Goal: Contribute content: Add original content to the website for others to see

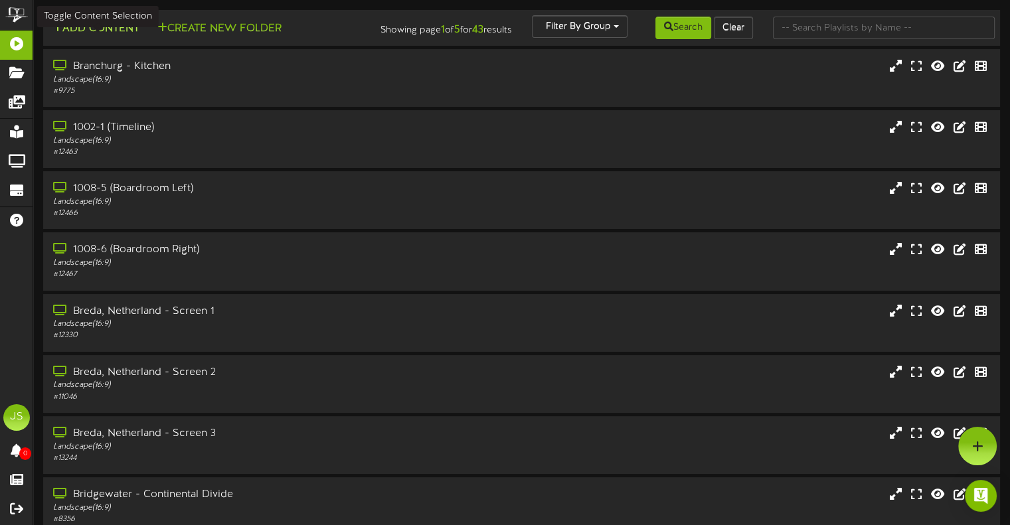
click at [96, 23] on button "Add Content" at bounding box center [95, 29] width 95 height 17
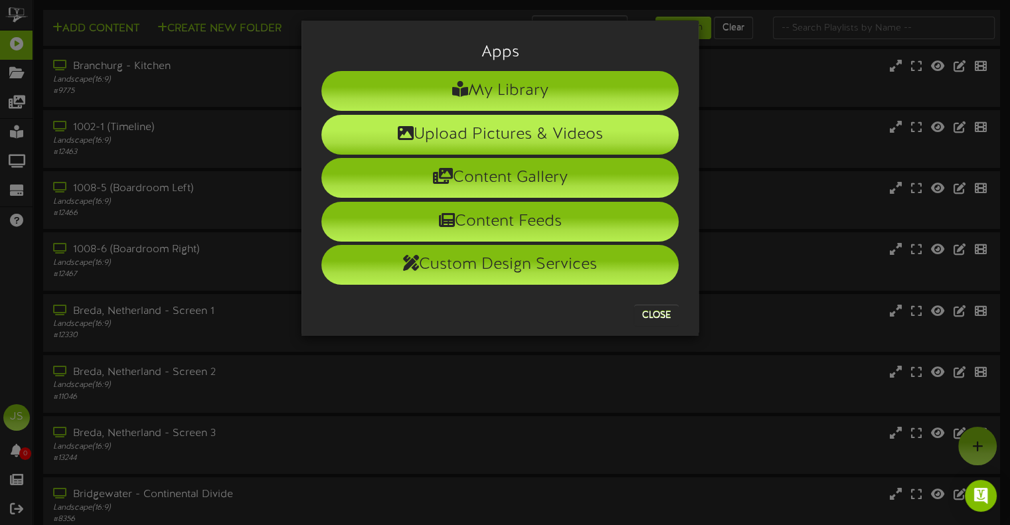
click at [496, 132] on li "Upload Pictures & Videos" at bounding box center [500, 135] width 357 height 40
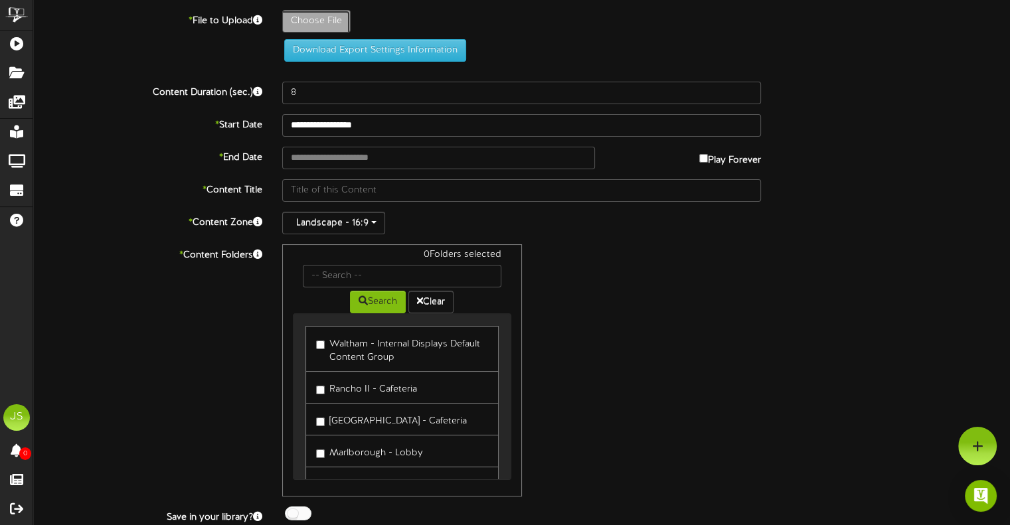
type input "**********"
type input "2025-26RepligenOEisComingDigitalScreen"
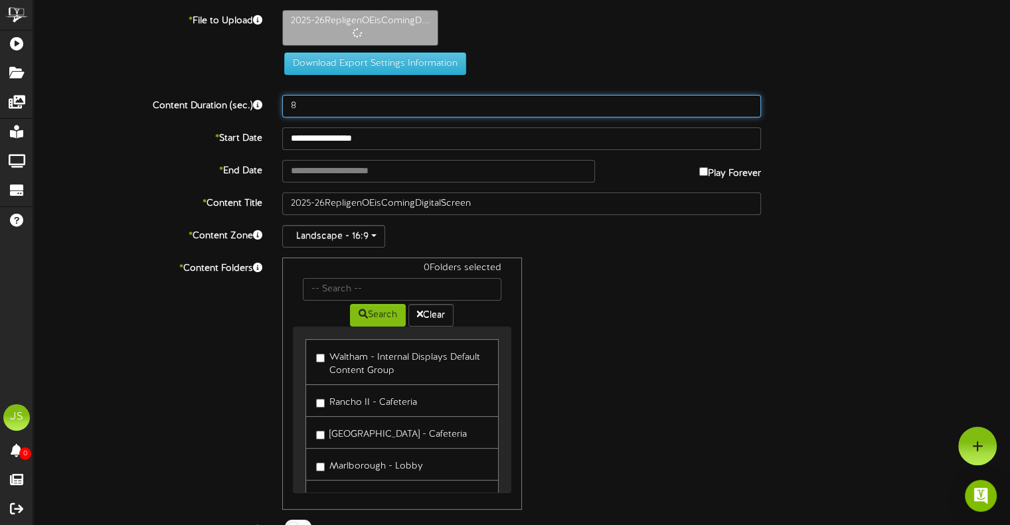
click at [298, 104] on input "8" at bounding box center [521, 106] width 479 height 23
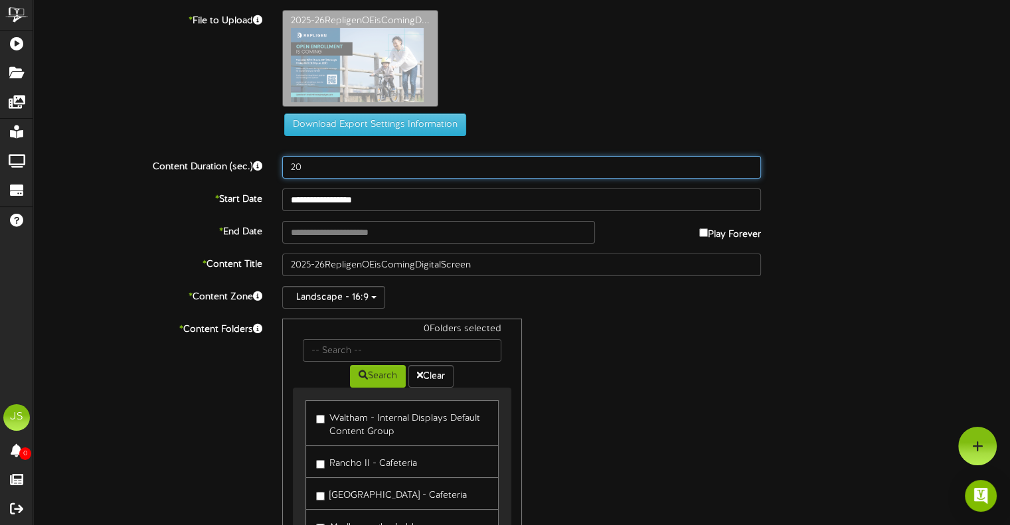
click at [332, 169] on input "20" at bounding box center [521, 167] width 479 height 23
type input "20"
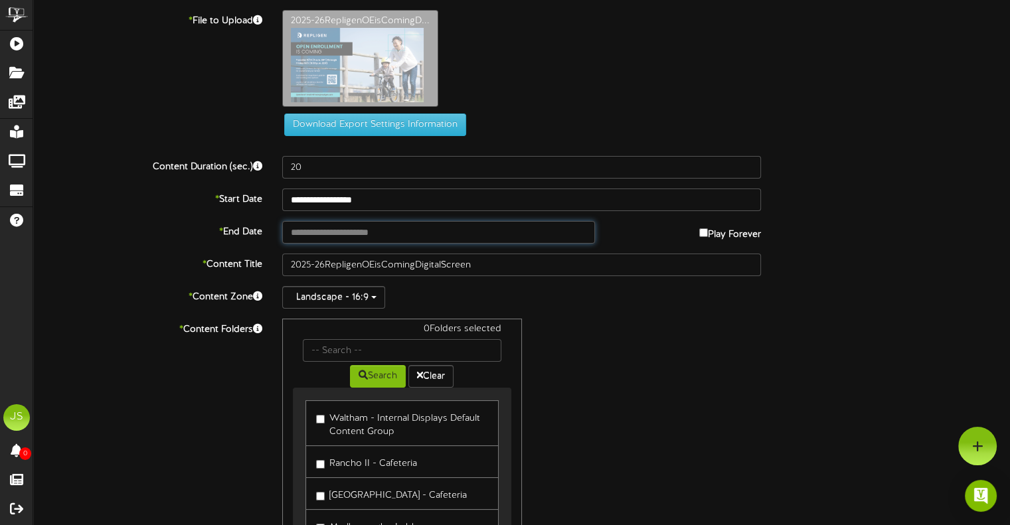
click at [310, 233] on input "text" at bounding box center [438, 232] width 312 height 23
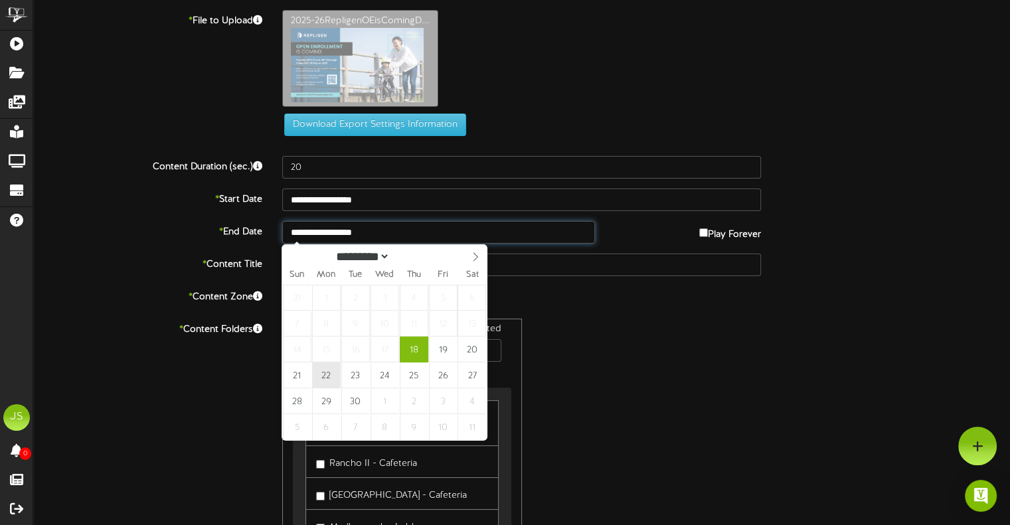
type input "**********"
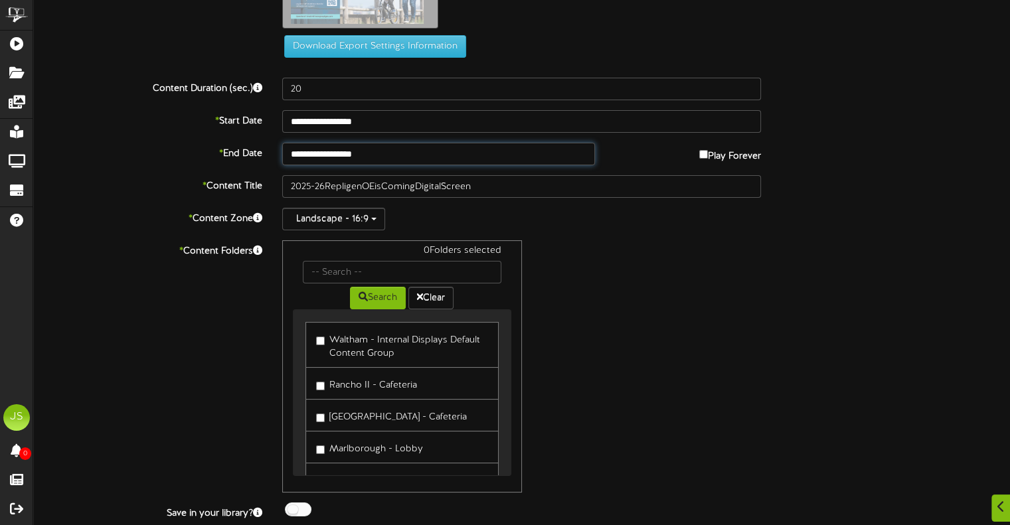
scroll to position [114, 0]
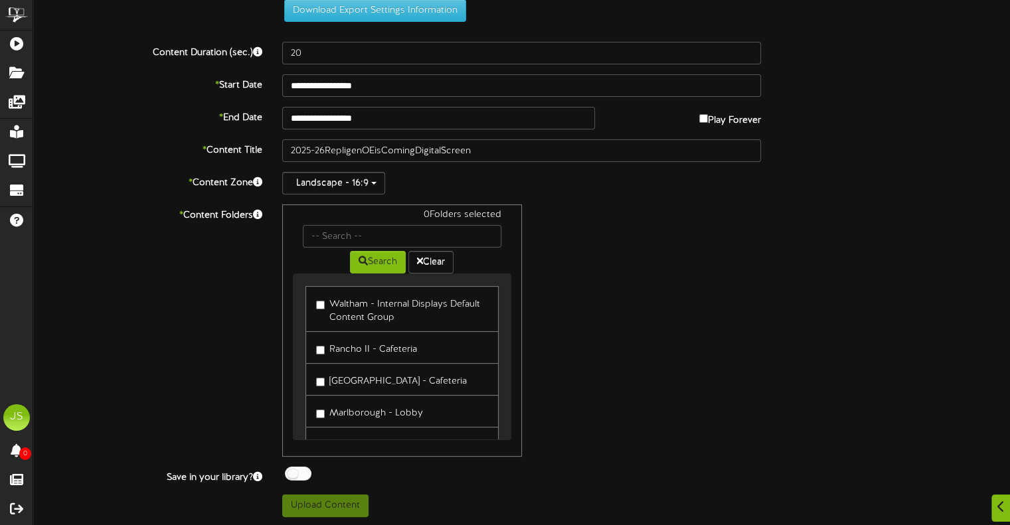
click at [340, 314] on label "Waltham - Internal Displays Default Content Group" at bounding box center [401, 309] width 171 height 31
click at [361, 352] on label "Rancho II - Cafeteria" at bounding box center [366, 348] width 101 height 18
click at [374, 378] on label "[GEOGRAPHIC_DATA] - Cafeteria" at bounding box center [391, 380] width 151 height 18
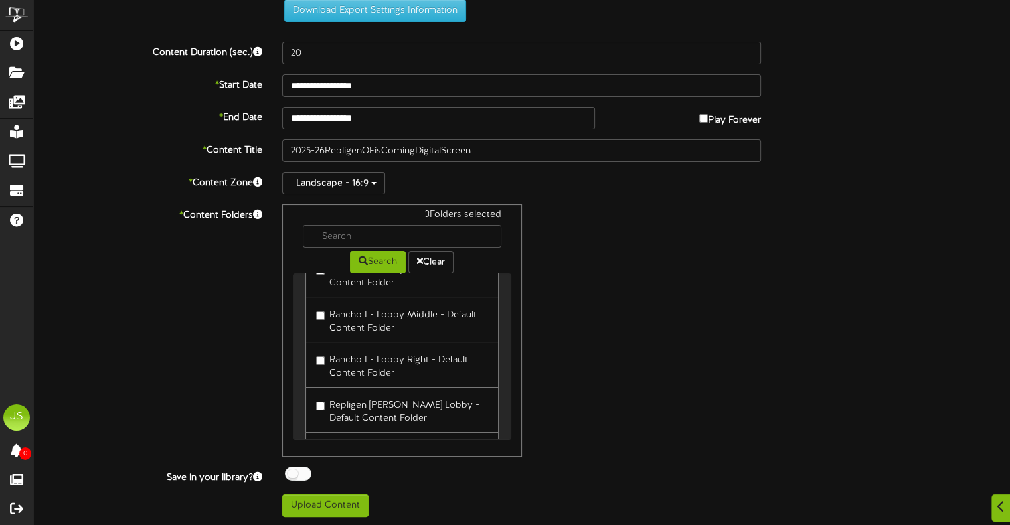
scroll to position [332, 0]
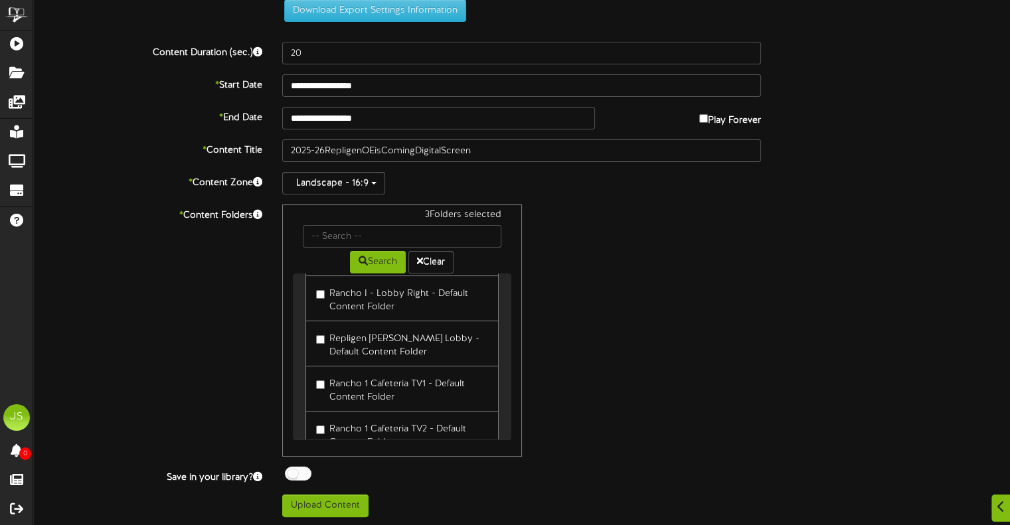
click at [374, 378] on label "Rancho 1 Cafeteria TV1 - Default Content Folder" at bounding box center [401, 388] width 171 height 31
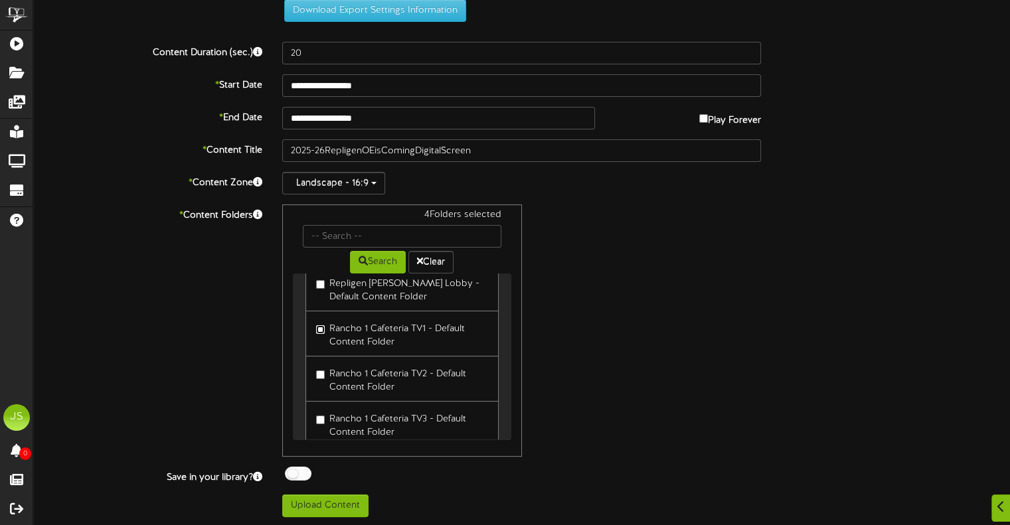
scroll to position [399, 0]
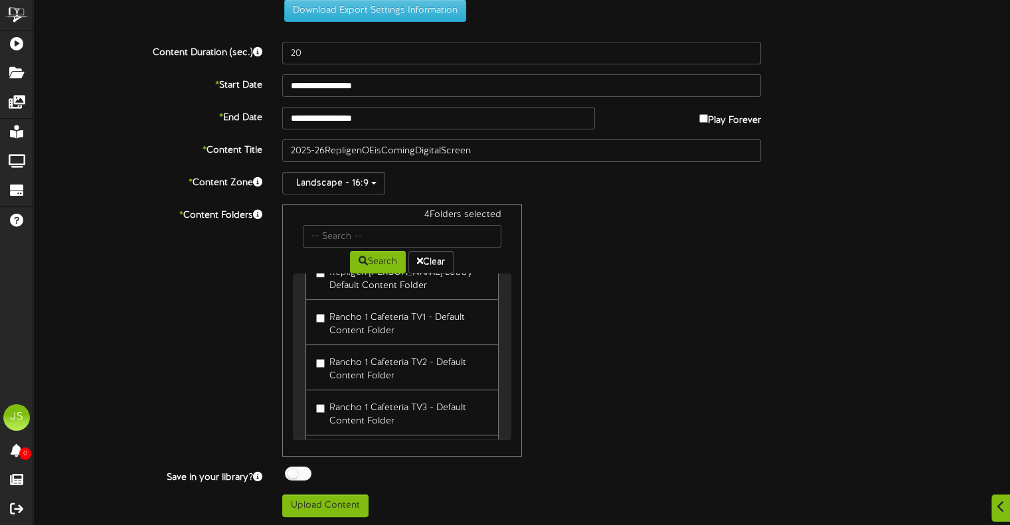
click at [375, 361] on label "Rancho 1 Cafeteria TV2 - Default Content Folder" at bounding box center [401, 367] width 171 height 31
click at [357, 401] on label "Rancho 1 Cafeteria TV3 - Default Content Folder" at bounding box center [401, 412] width 171 height 31
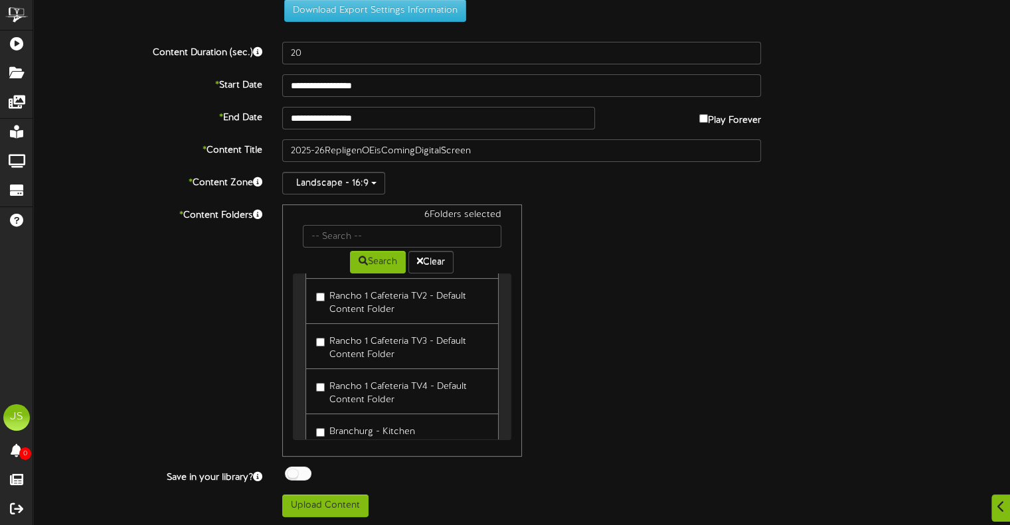
click at [361, 395] on label "Rancho 1 Cafeteria TV4 - Default Content Folder" at bounding box center [401, 391] width 171 height 31
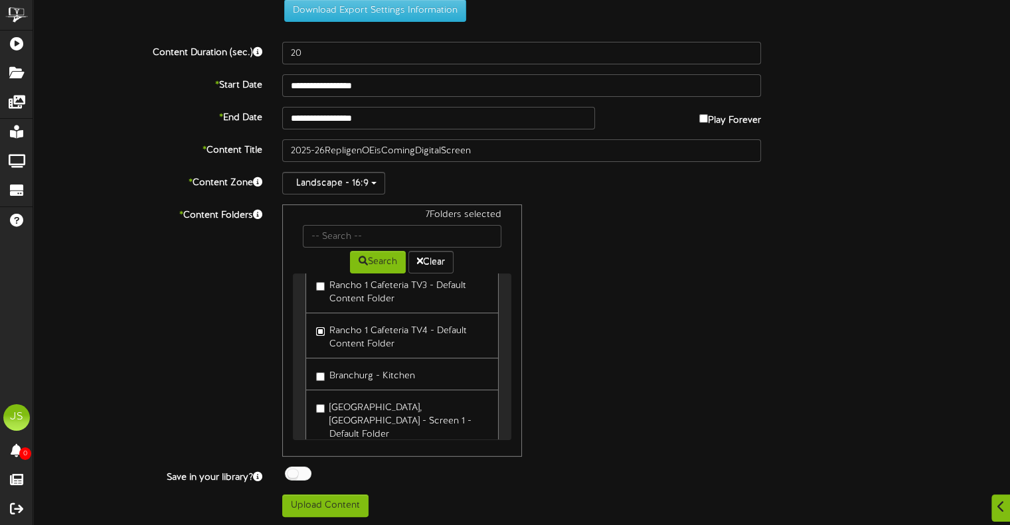
scroll to position [531, 0]
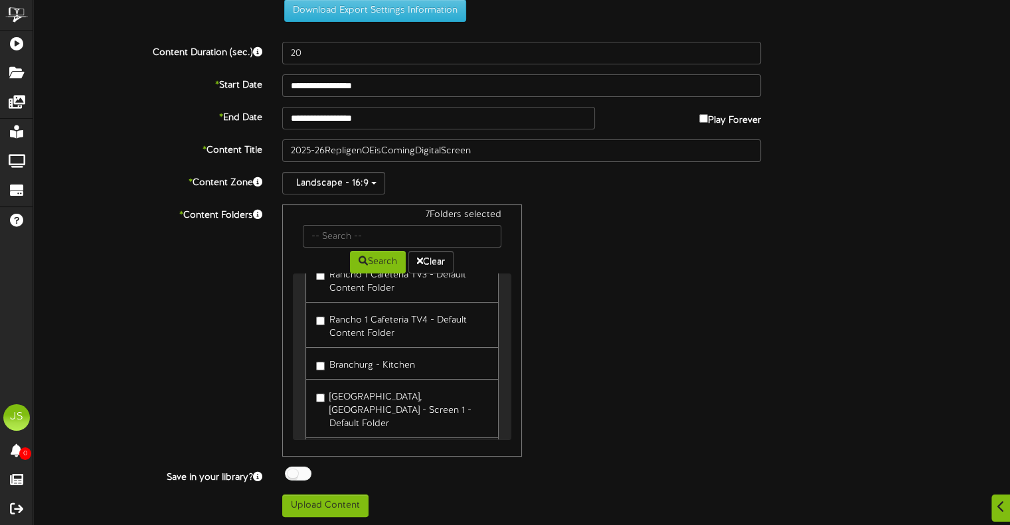
click at [365, 360] on label "Branchurg - Kitchen" at bounding box center [365, 364] width 99 height 18
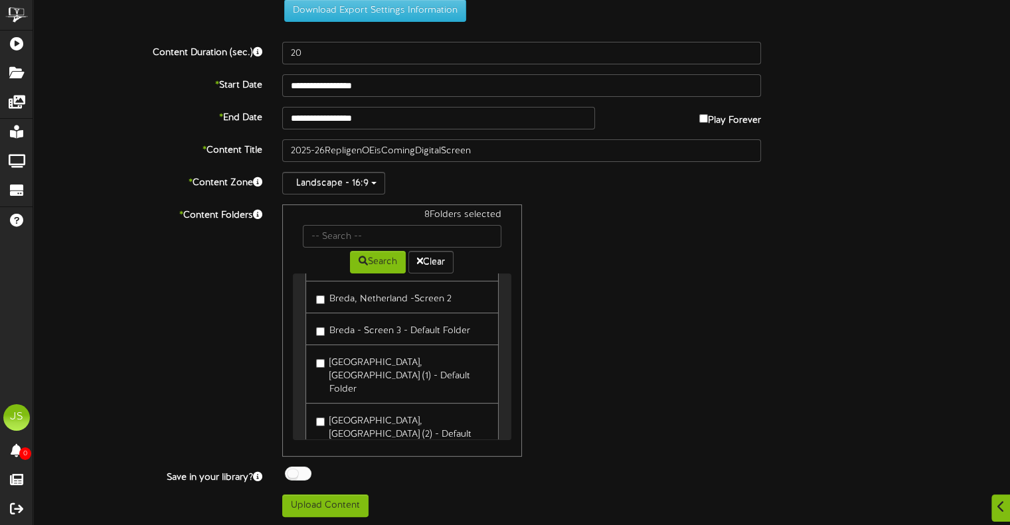
scroll to position [1087, 0]
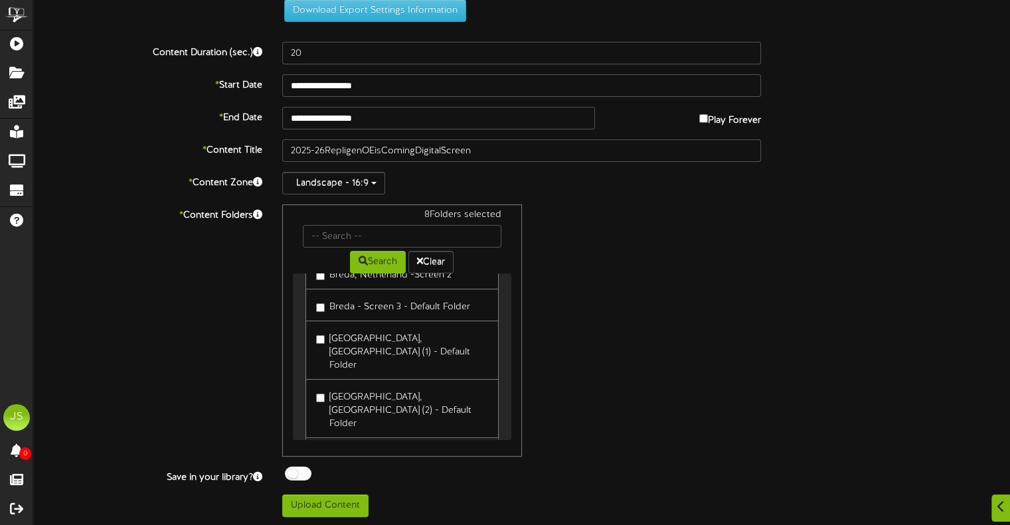
click at [296, 472] on div at bounding box center [298, 474] width 27 height 14
click at [310, 500] on button "Upload Content" at bounding box center [325, 506] width 86 height 23
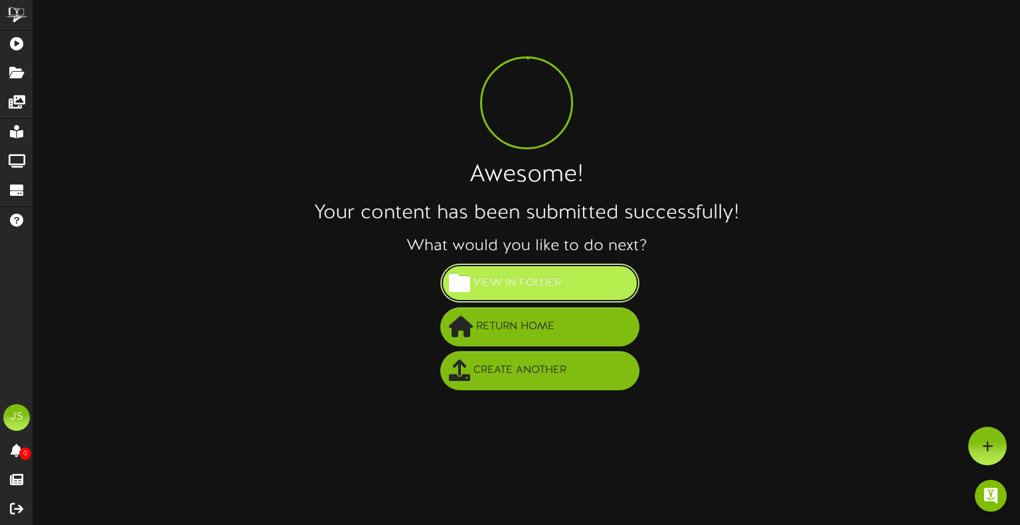
click at [553, 273] on span "View in Folder" at bounding box center [517, 283] width 94 height 22
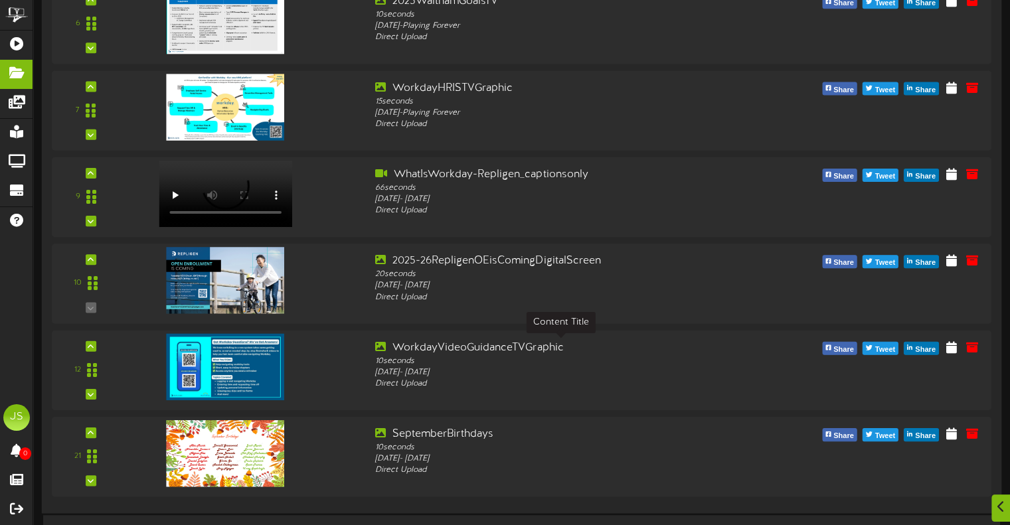
scroll to position [664, 0]
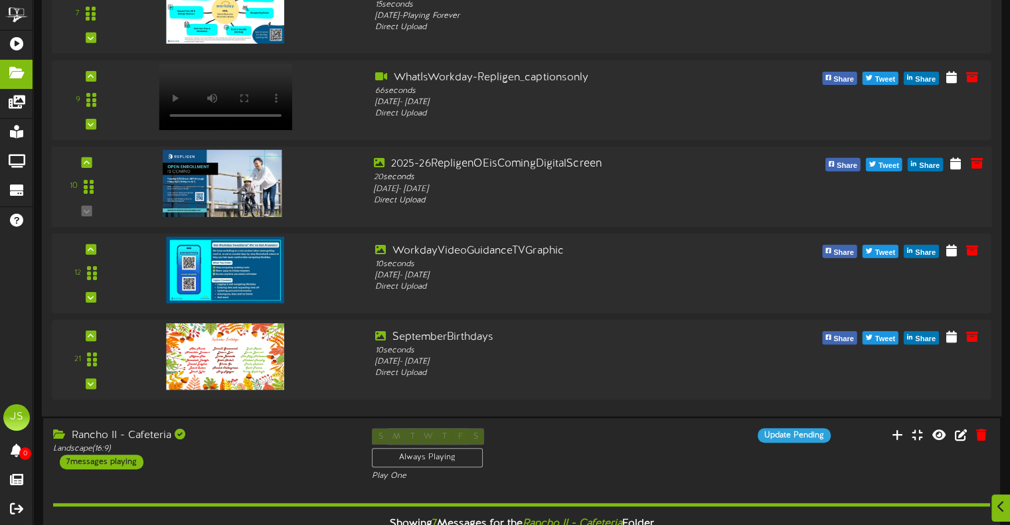
click at [225, 185] on img at bounding box center [223, 183] width 120 height 67
click at [978, 168] on icon at bounding box center [977, 162] width 15 height 15
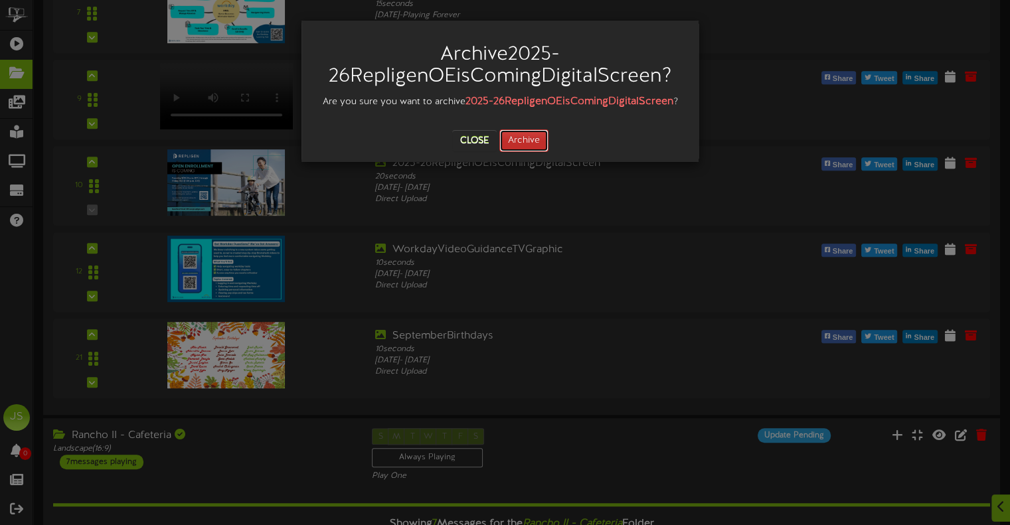
click at [527, 142] on button "Archive" at bounding box center [524, 141] width 49 height 23
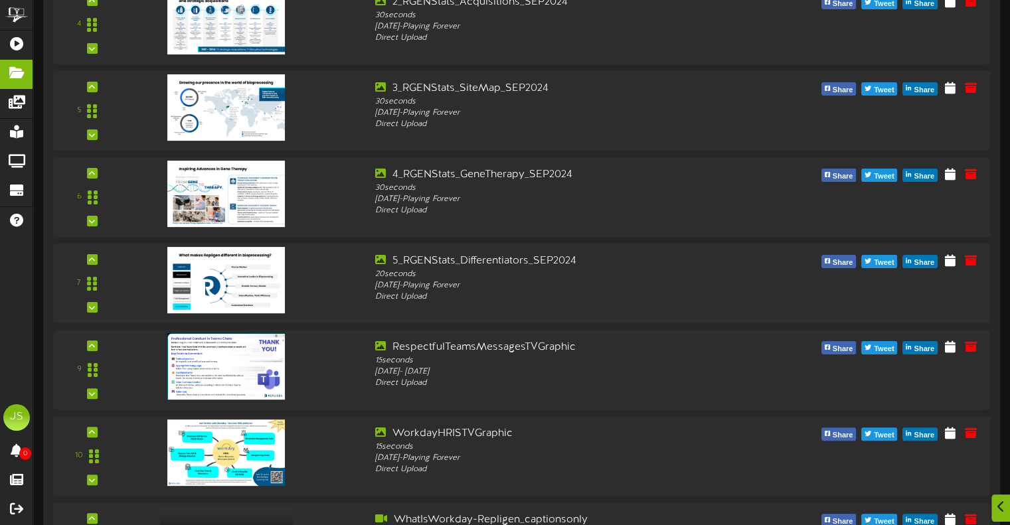
scroll to position [5523, 0]
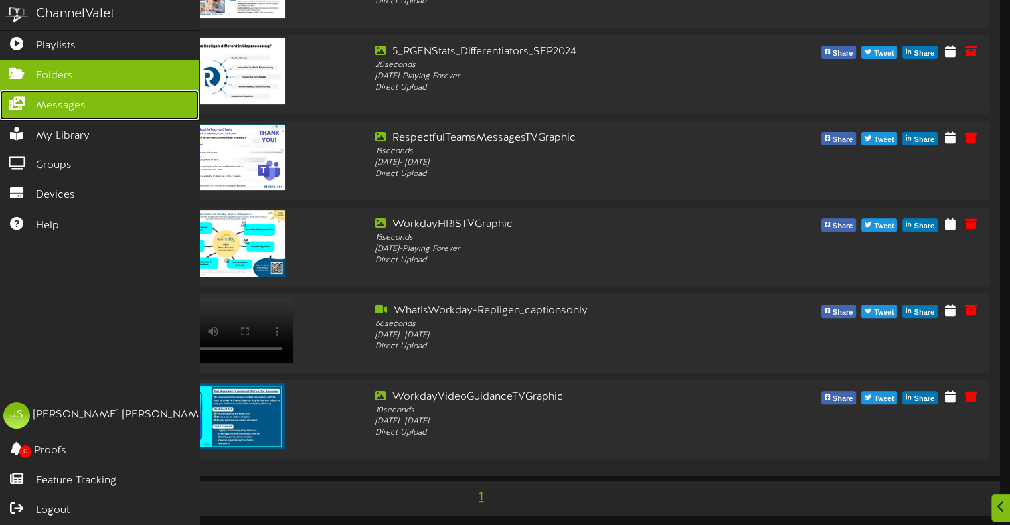
drag, startPoint x: 64, startPoint y: 104, endPoint x: 84, endPoint y: 108, distance: 20.5
click at [64, 104] on span "Messages" at bounding box center [61, 105] width 50 height 15
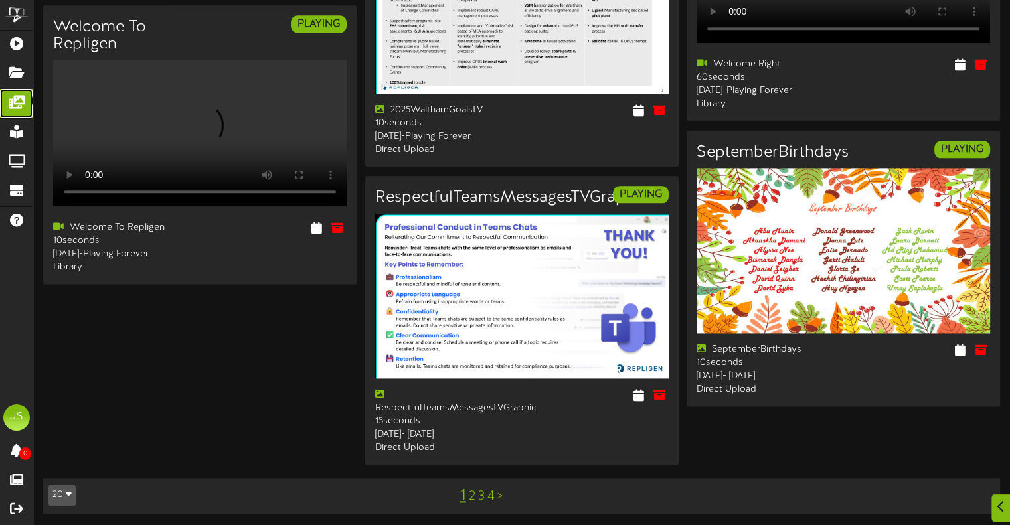
scroll to position [1762, 0]
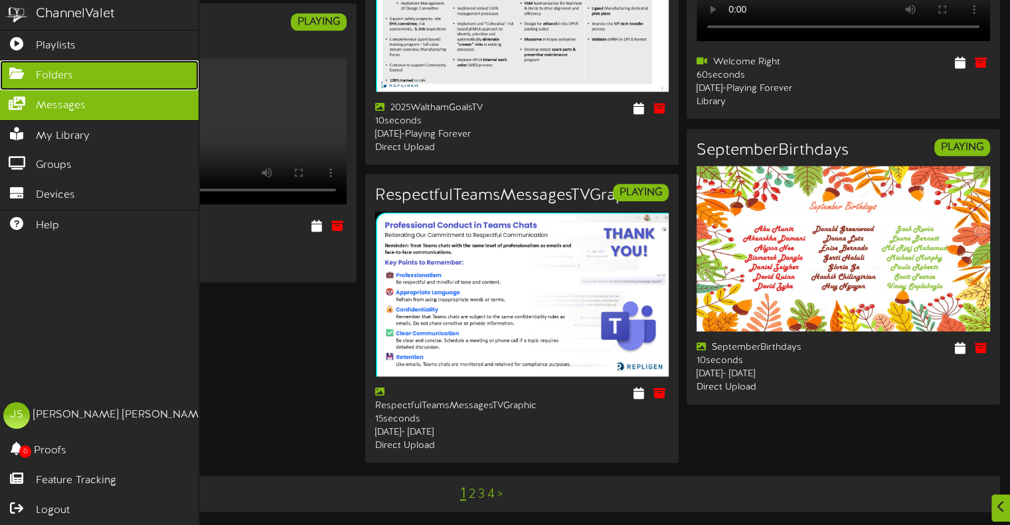
click at [35, 65] on link "Folders" at bounding box center [99, 75] width 199 height 30
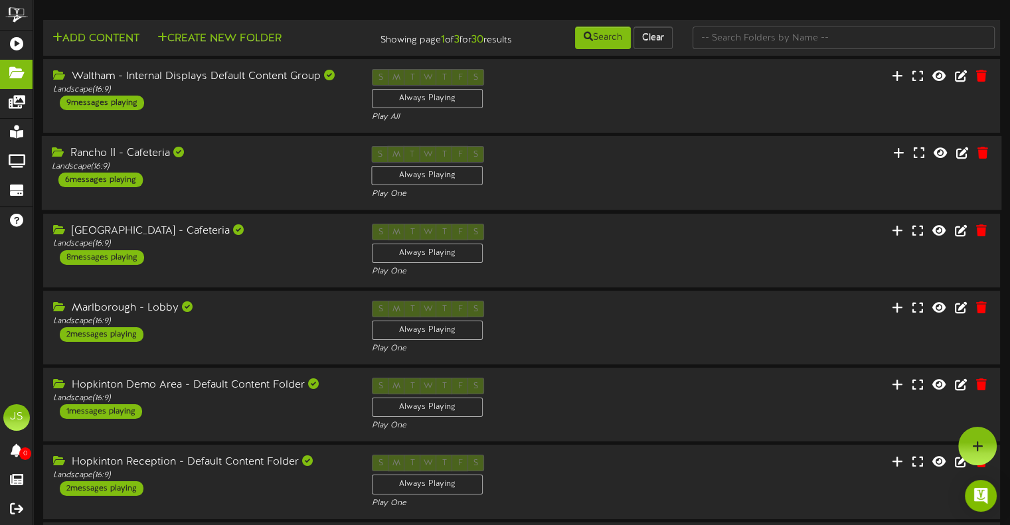
click at [116, 187] on div "6 messages playing" at bounding box center [100, 180] width 84 height 15
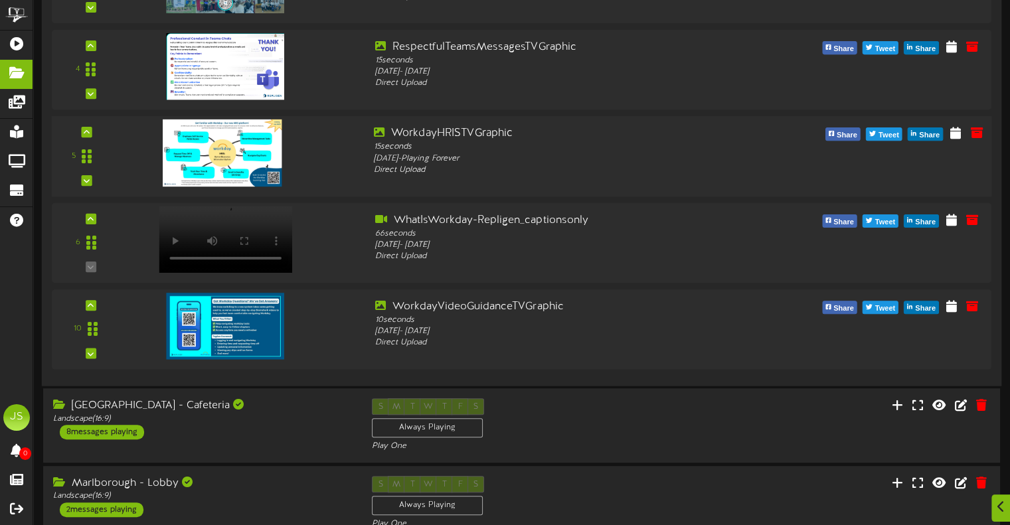
scroll to position [465, 0]
